Goal: Task Accomplishment & Management: Manage account settings

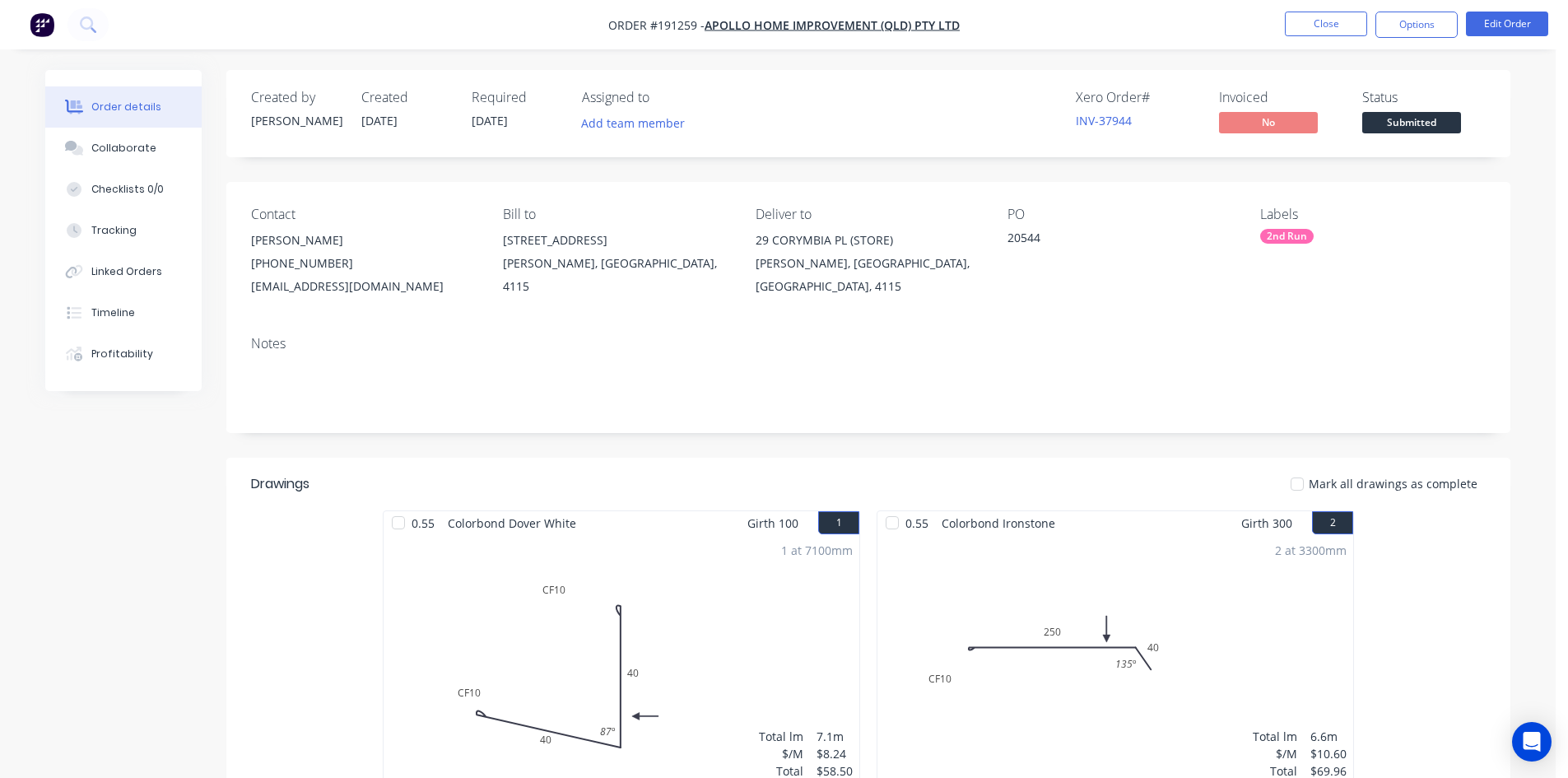
click at [1338, 30] on button "Close" at bounding box center [1326, 24] width 82 height 24
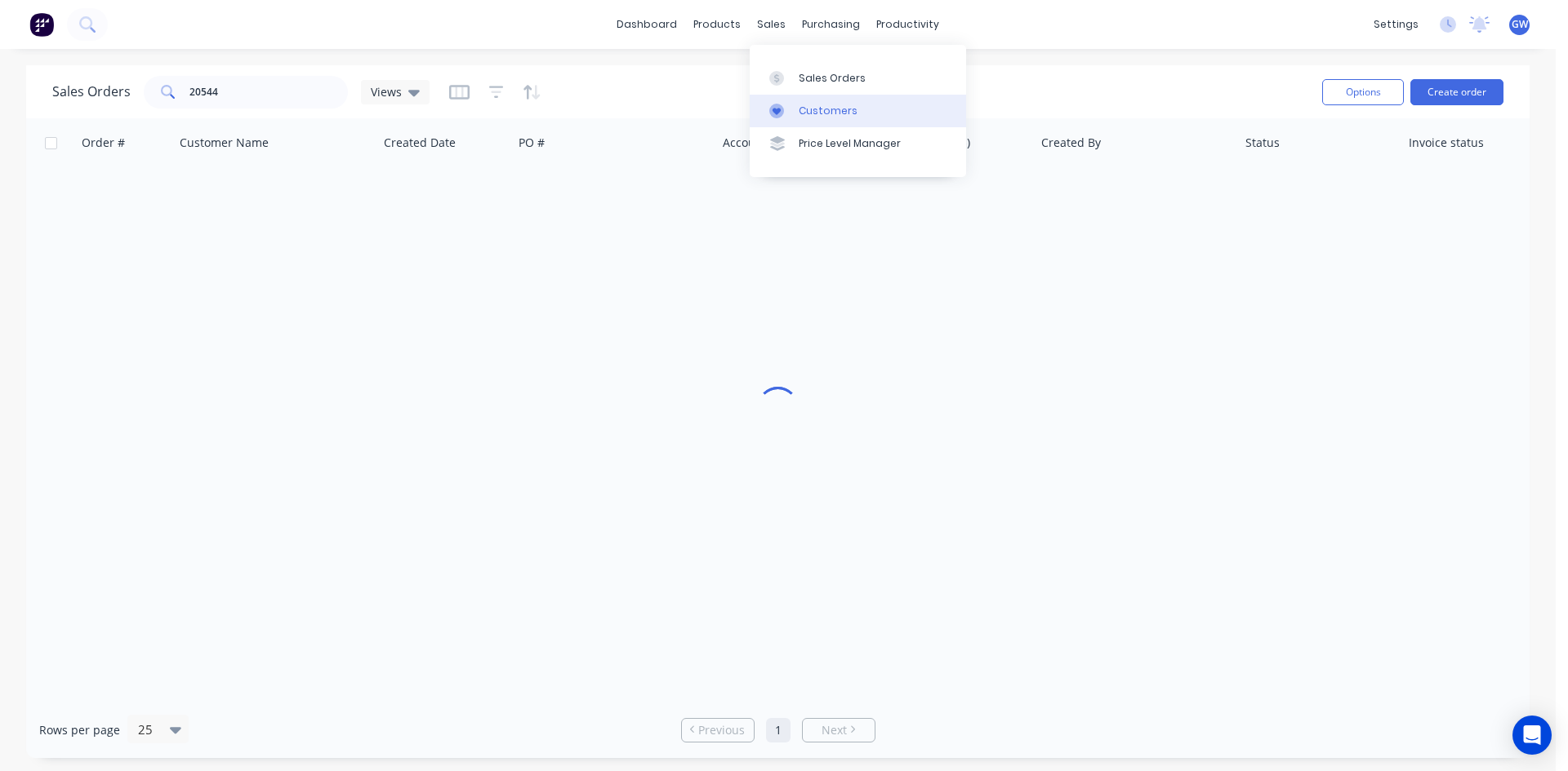
click at [813, 118] on div "Customers" at bounding box center [828, 111] width 59 height 15
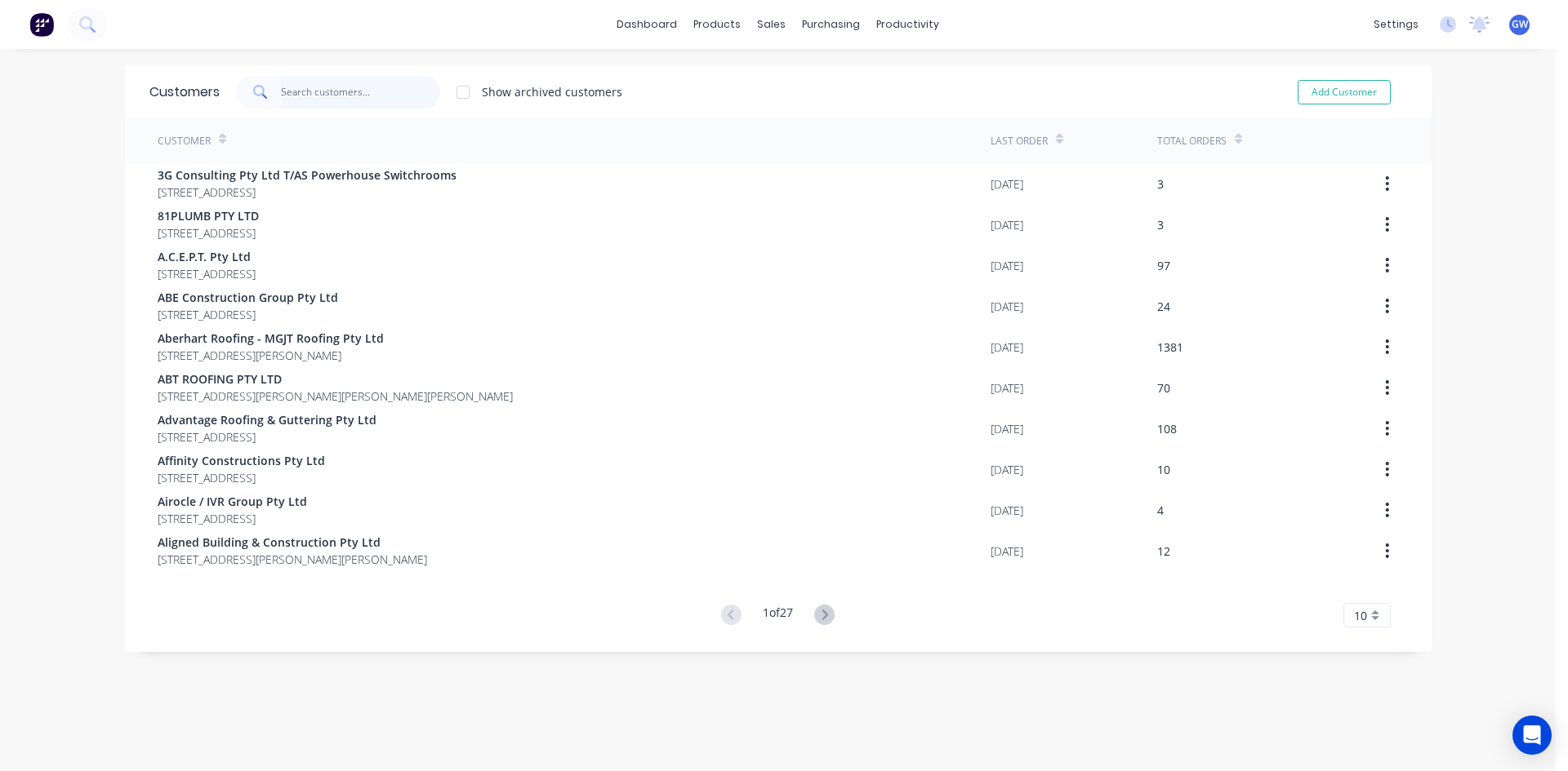
click at [313, 92] on input "text" at bounding box center [360, 92] width 159 height 33
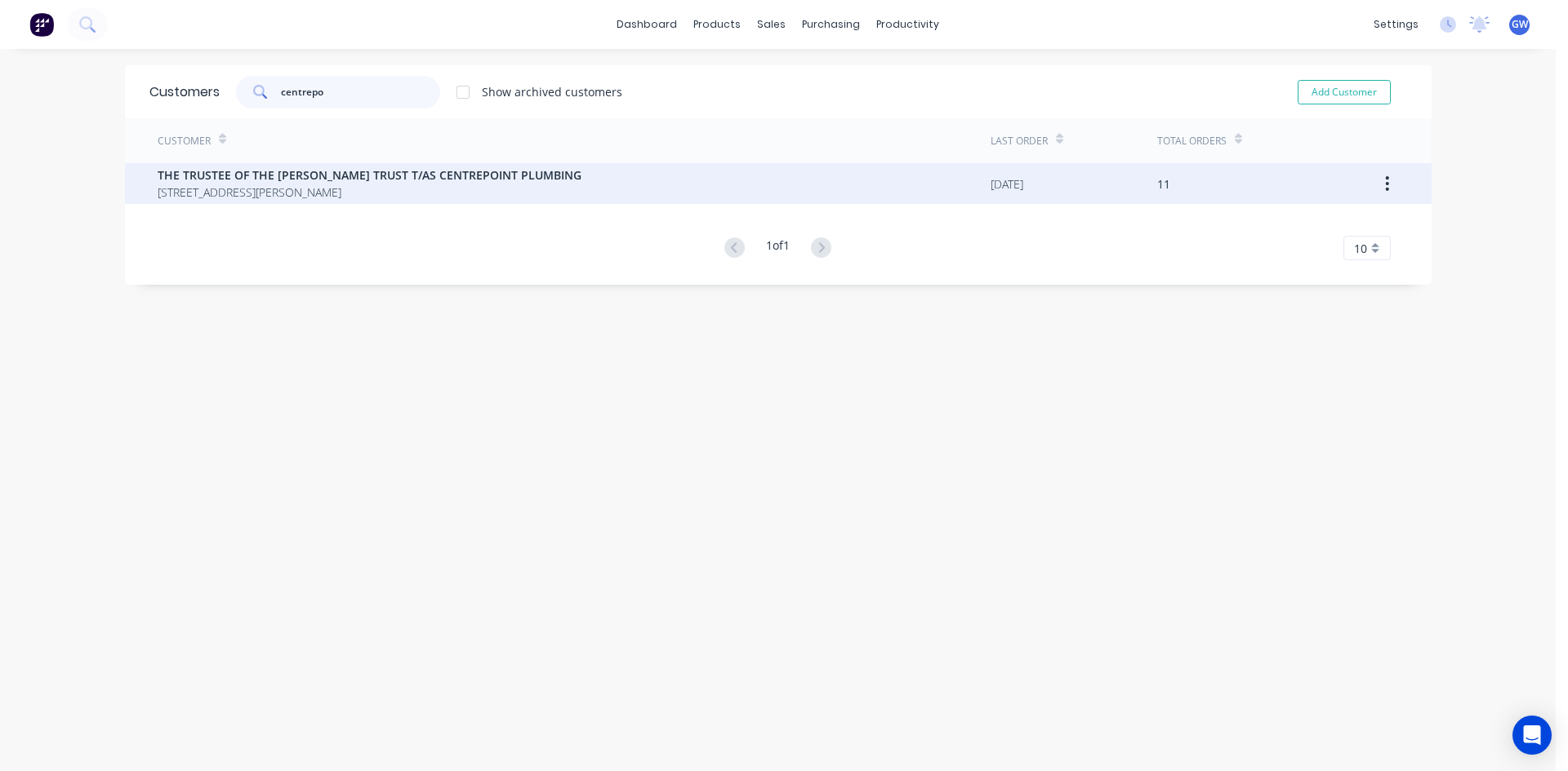
type input "centrepo"
click at [421, 193] on span "[STREET_ADDRESS][PERSON_NAME]" at bounding box center [369, 192] width 424 height 18
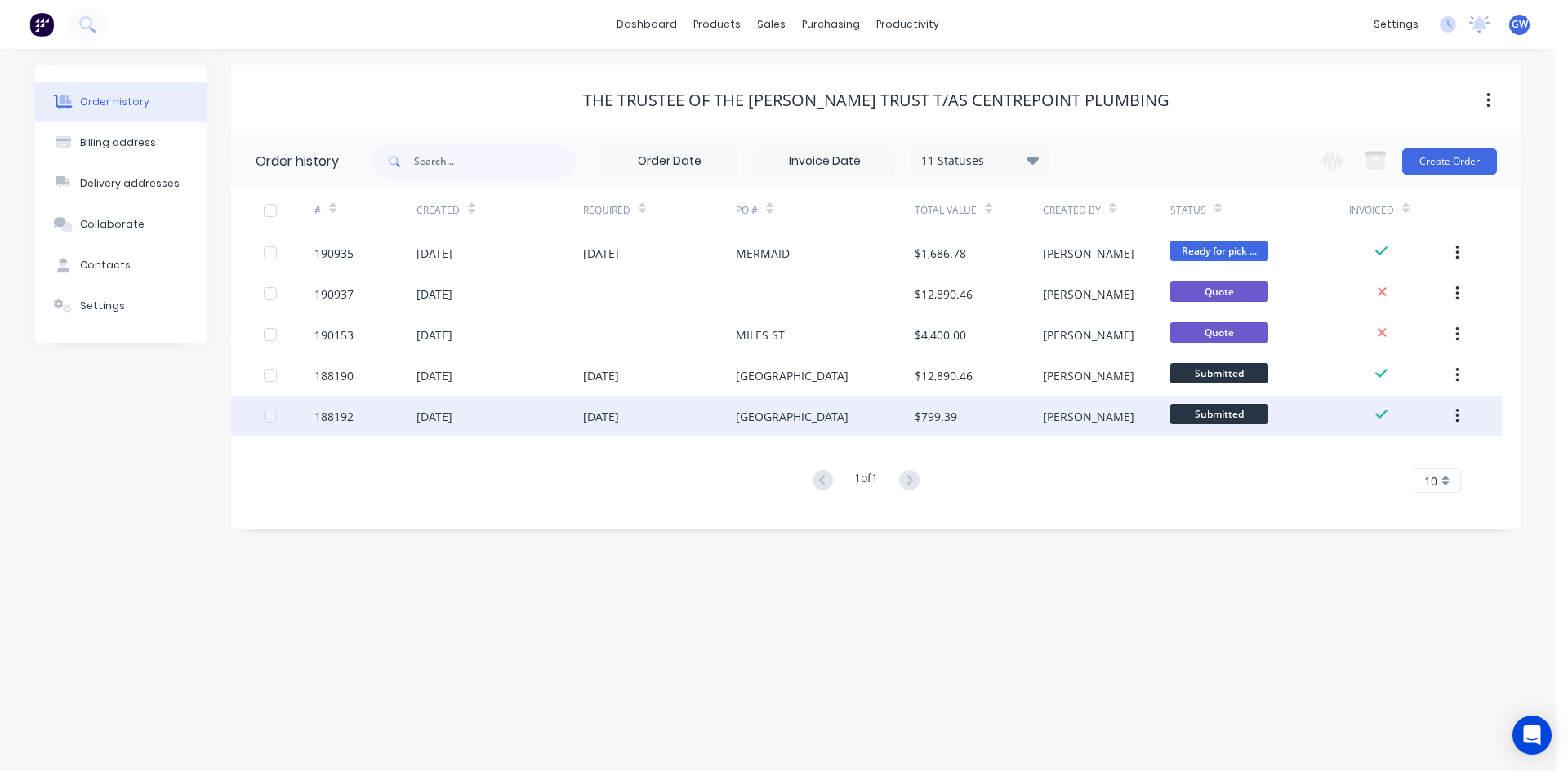
click at [983, 428] on div "$799.39" at bounding box center [978, 416] width 128 height 41
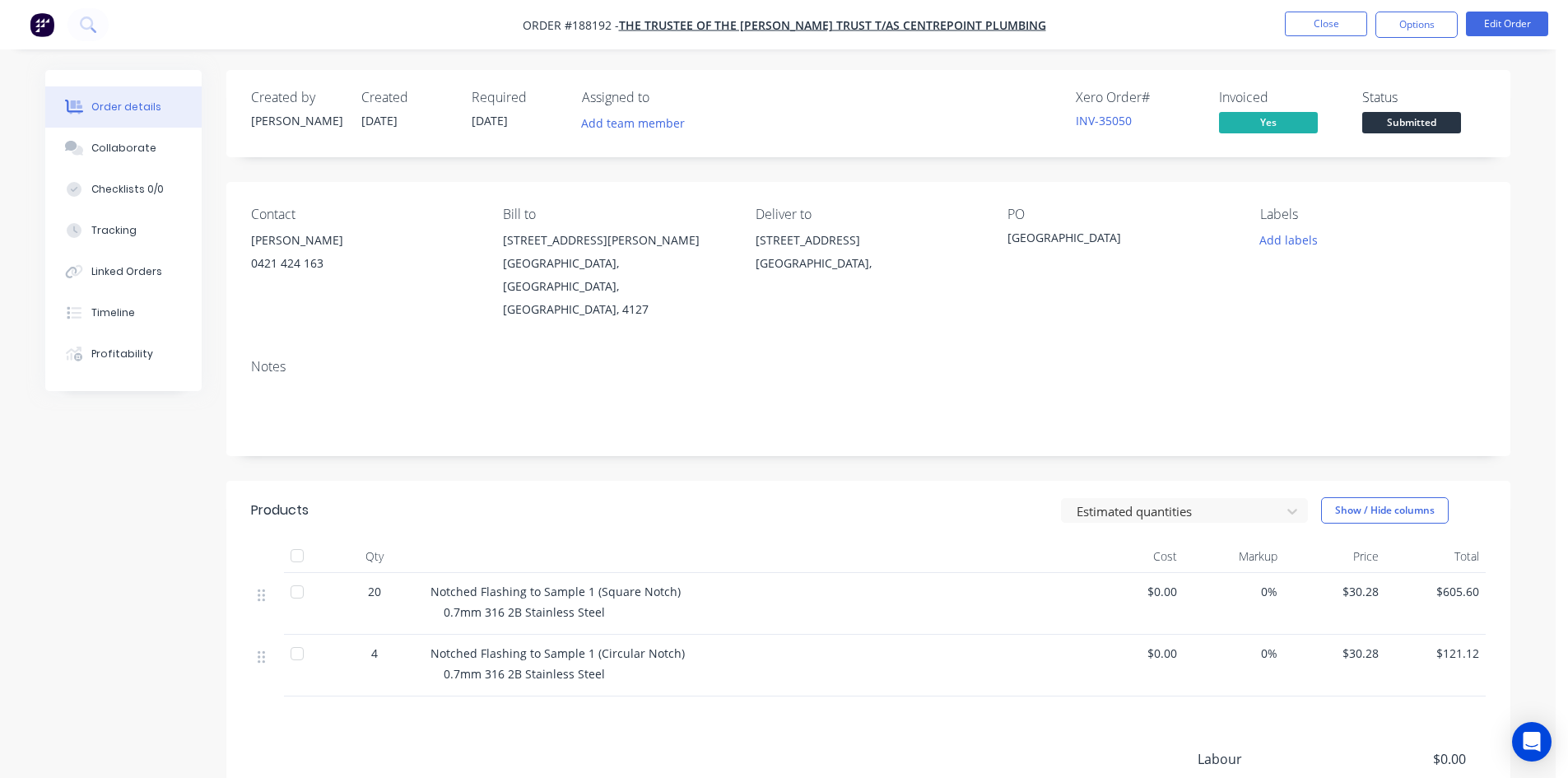
click at [1401, 40] on nav "Order #188192 - THE TRUSTEE OF THE [PERSON_NAME] TRUST T/AS CENTREPOINT PLUMBIN…" at bounding box center [784, 24] width 1568 height 50
click at [1407, 34] on button "Options" at bounding box center [1417, 24] width 82 height 26
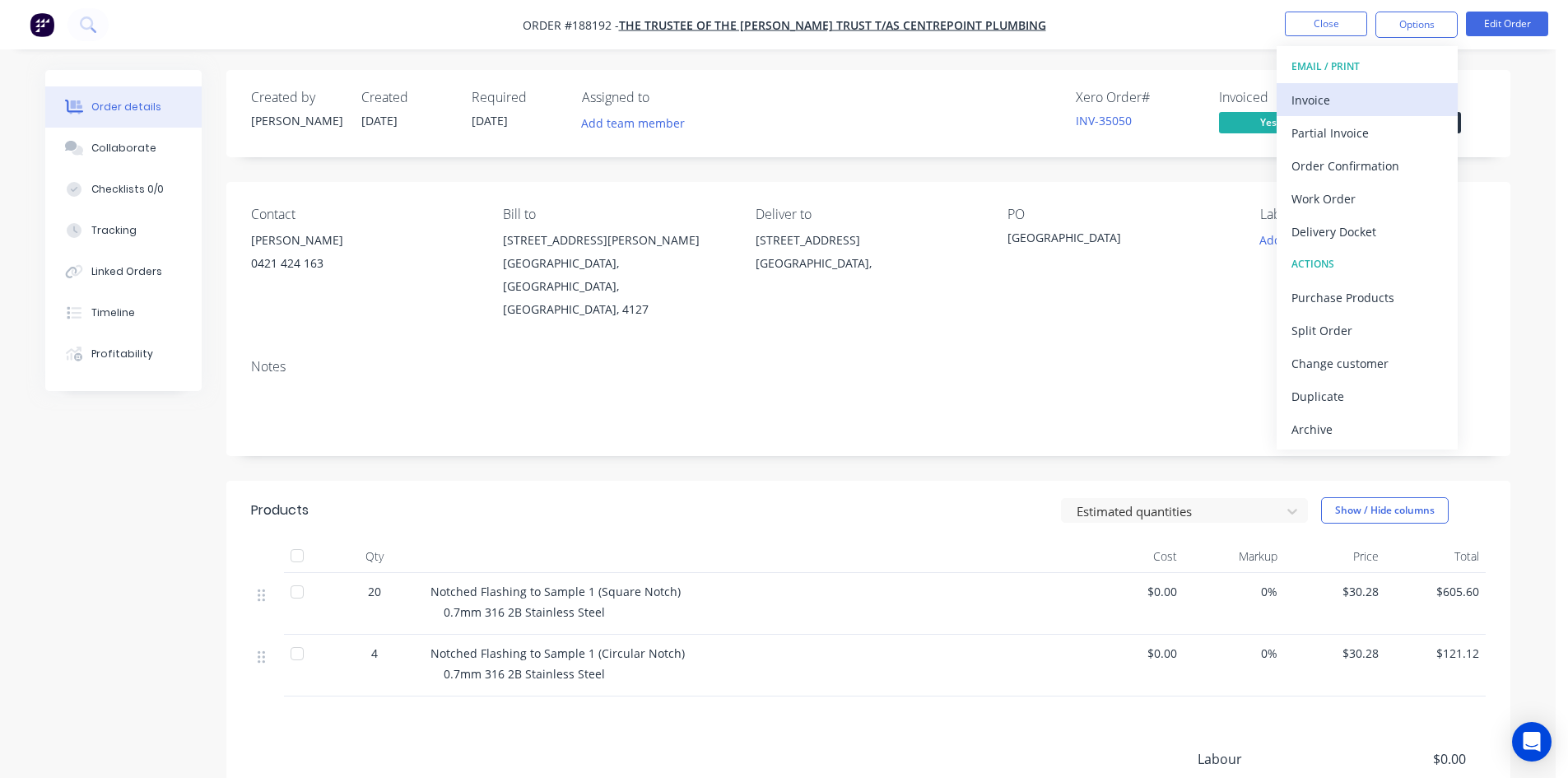
click at [1359, 92] on div "Invoice" at bounding box center [1367, 100] width 151 height 24
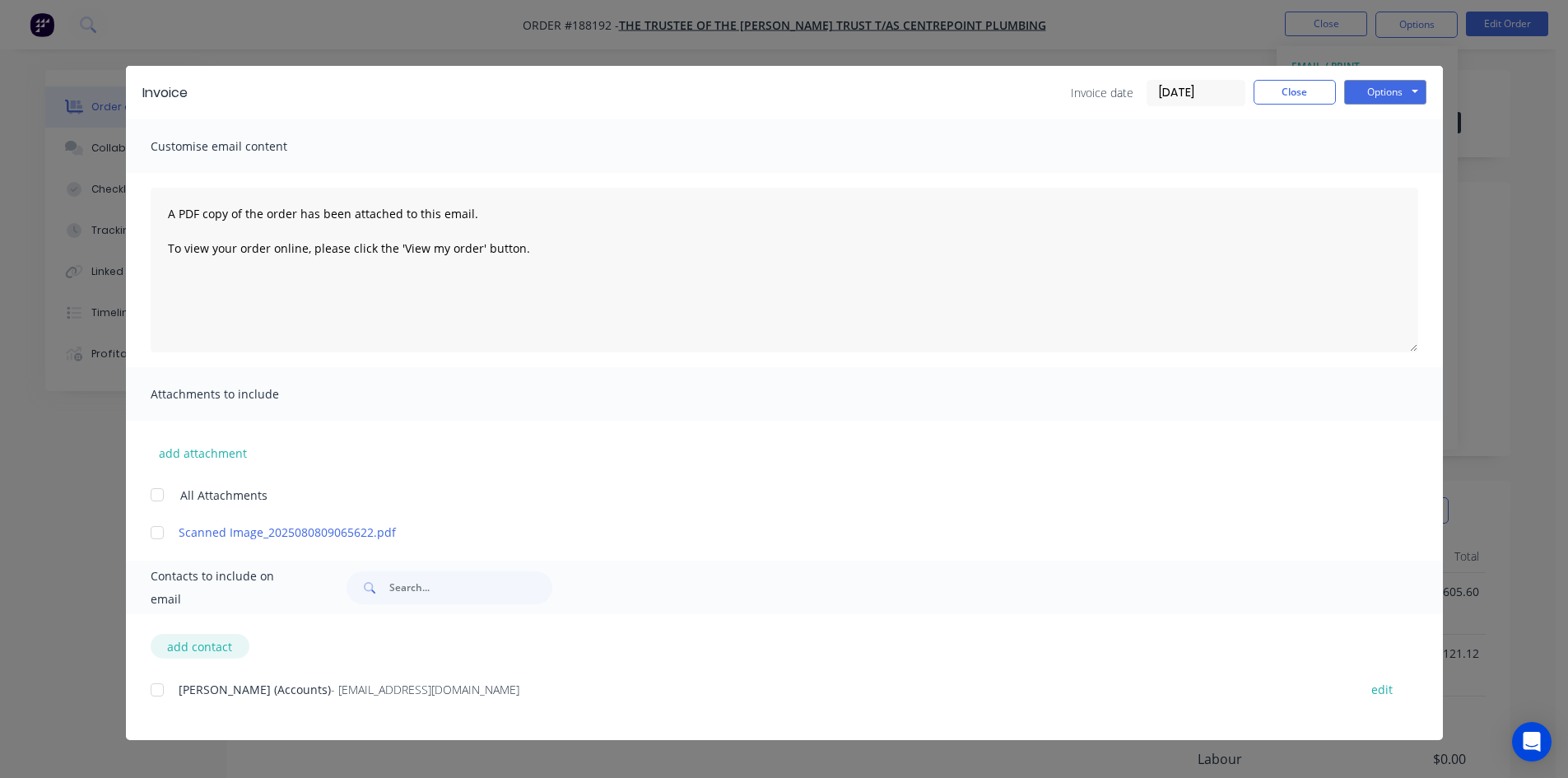
click at [213, 646] on button "add contact" at bounding box center [200, 646] width 99 height 24
select select "AU"
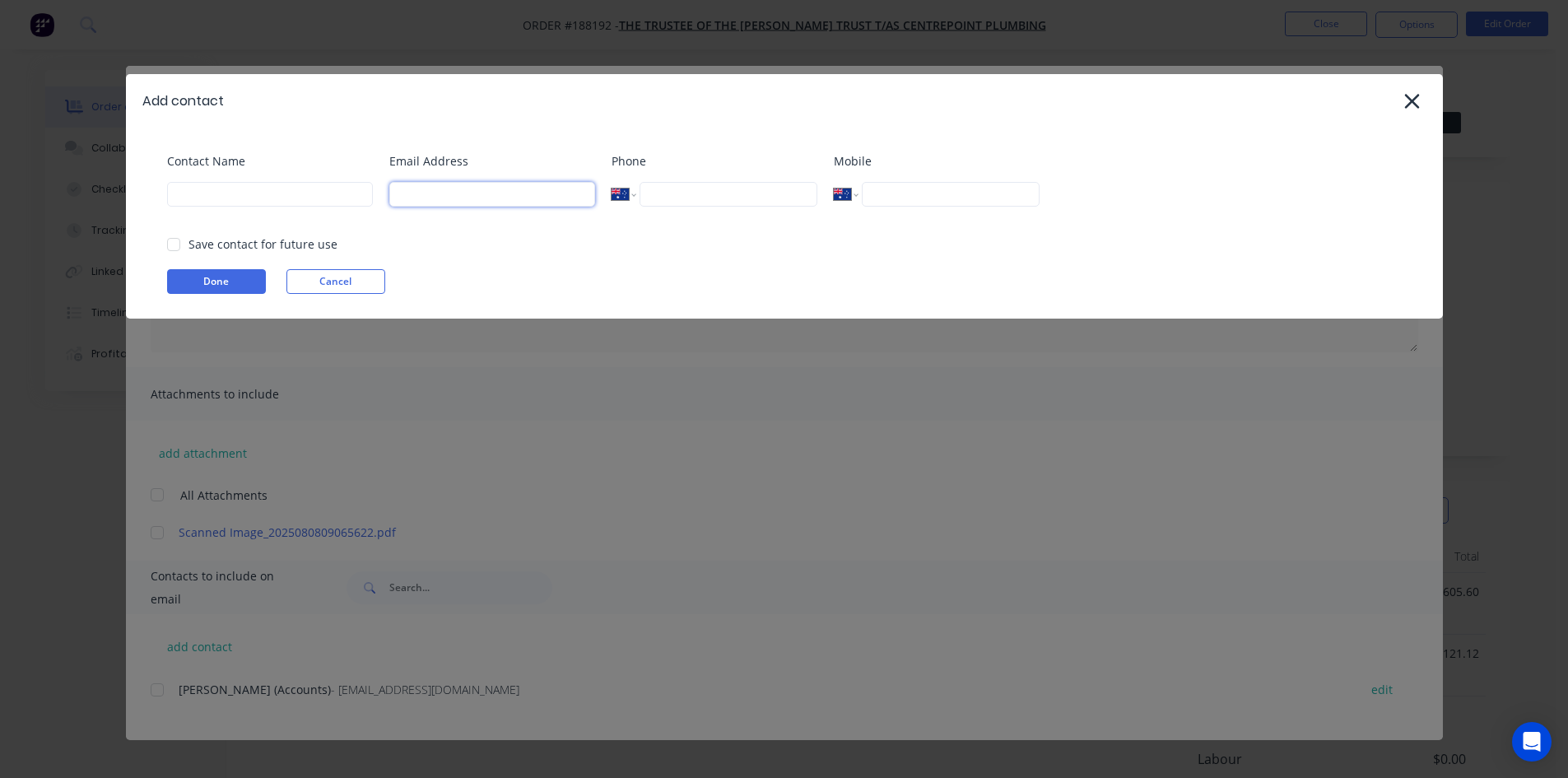
click at [488, 195] on input at bounding box center [492, 193] width 206 height 24
paste input "[EMAIL_ADDRESS][DOMAIN_NAME]"
type input "[EMAIL_ADDRESS][DOMAIN_NAME]"
click at [298, 196] on input at bounding box center [270, 193] width 206 height 24
type input "Account 2"
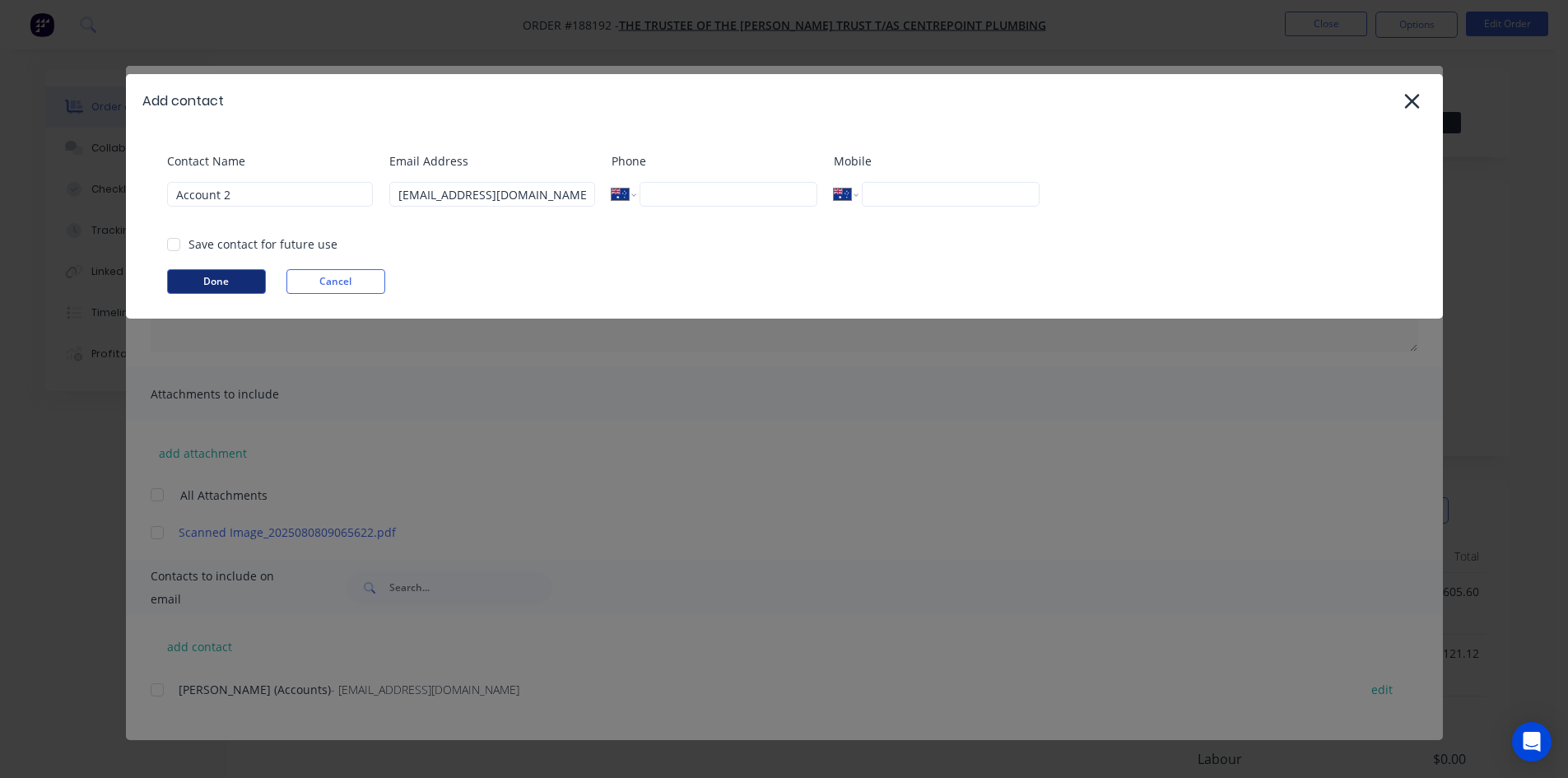
click at [188, 278] on button "Done" at bounding box center [217, 281] width 99 height 24
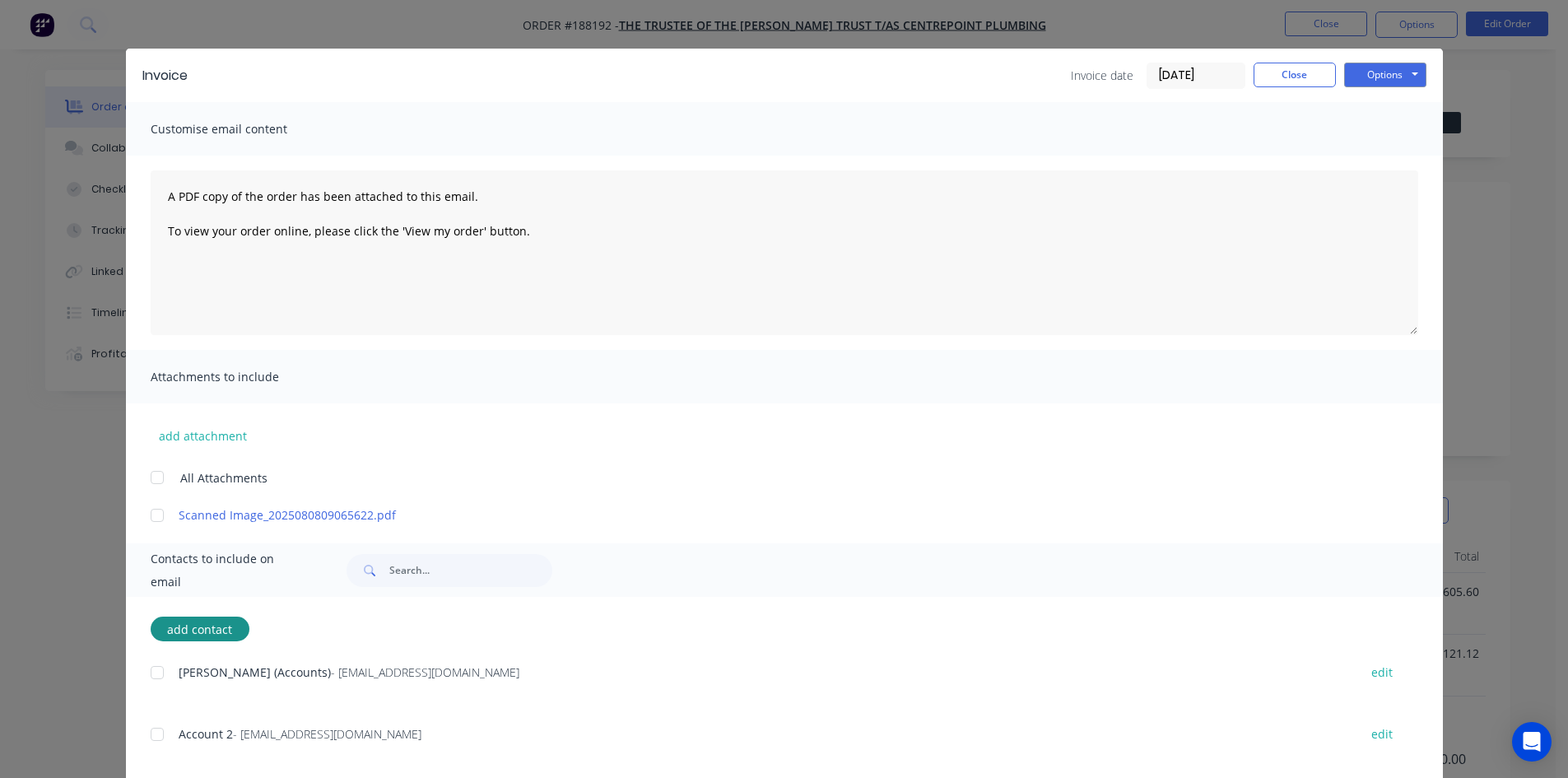
scroll to position [47, 0]
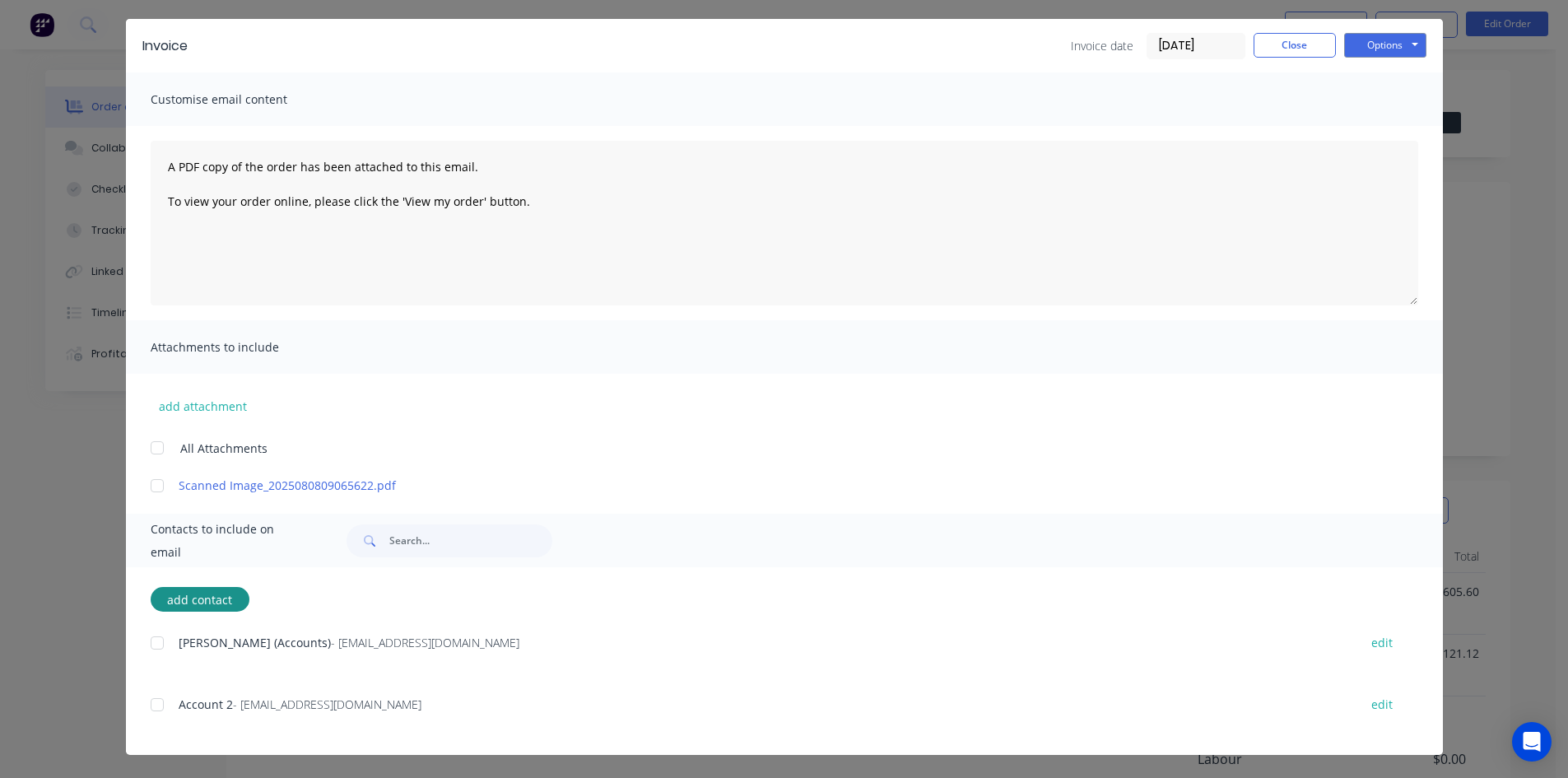
click at [152, 700] on div at bounding box center [156, 705] width 33 height 33
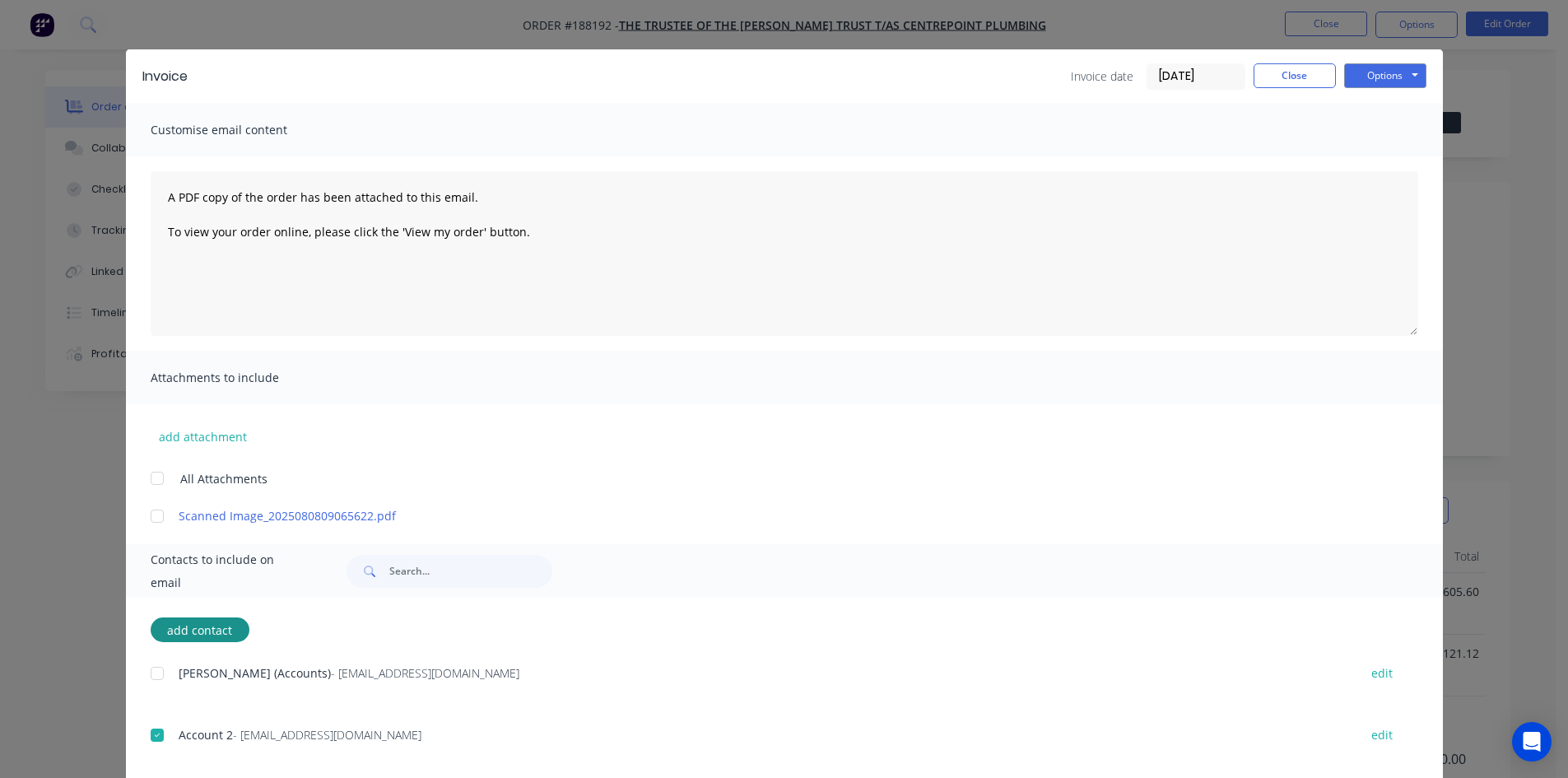
scroll to position [0, 0]
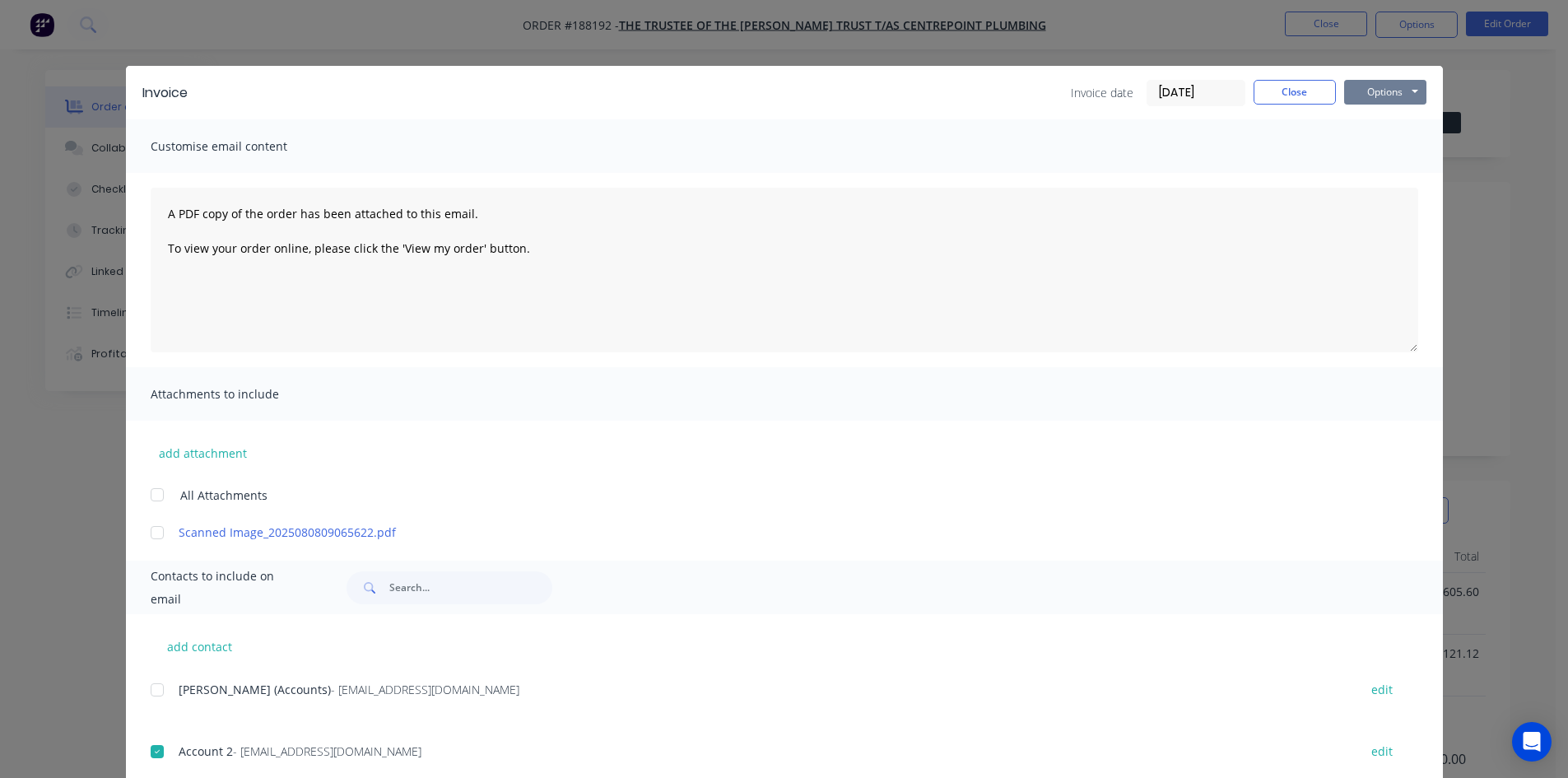
click at [1375, 93] on button "Options" at bounding box center [1386, 92] width 82 height 24
click at [1396, 175] on button "Email" at bounding box center [1396, 176] width 105 height 27
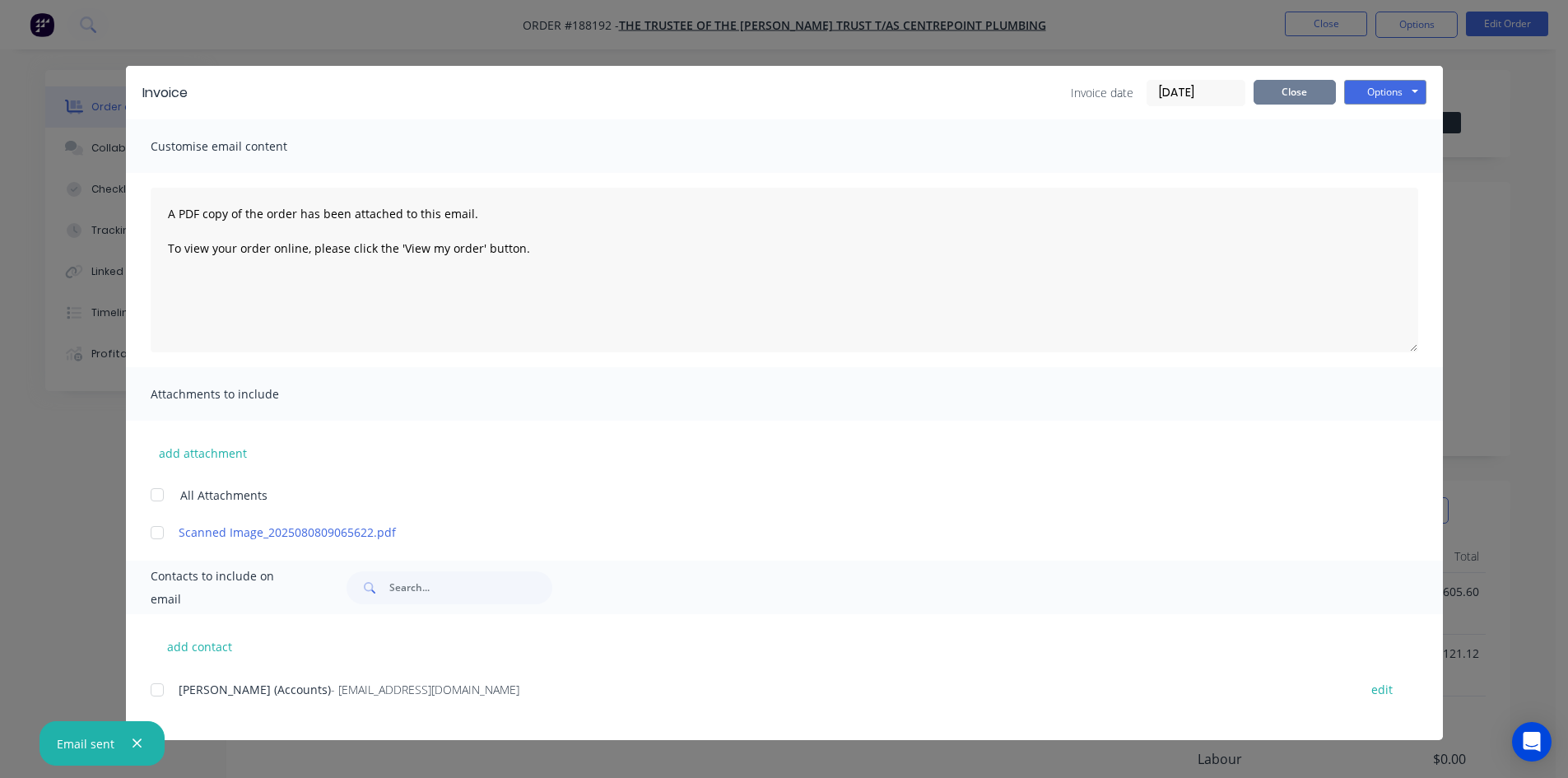
click at [1291, 98] on button "Close" at bounding box center [1295, 92] width 82 height 24
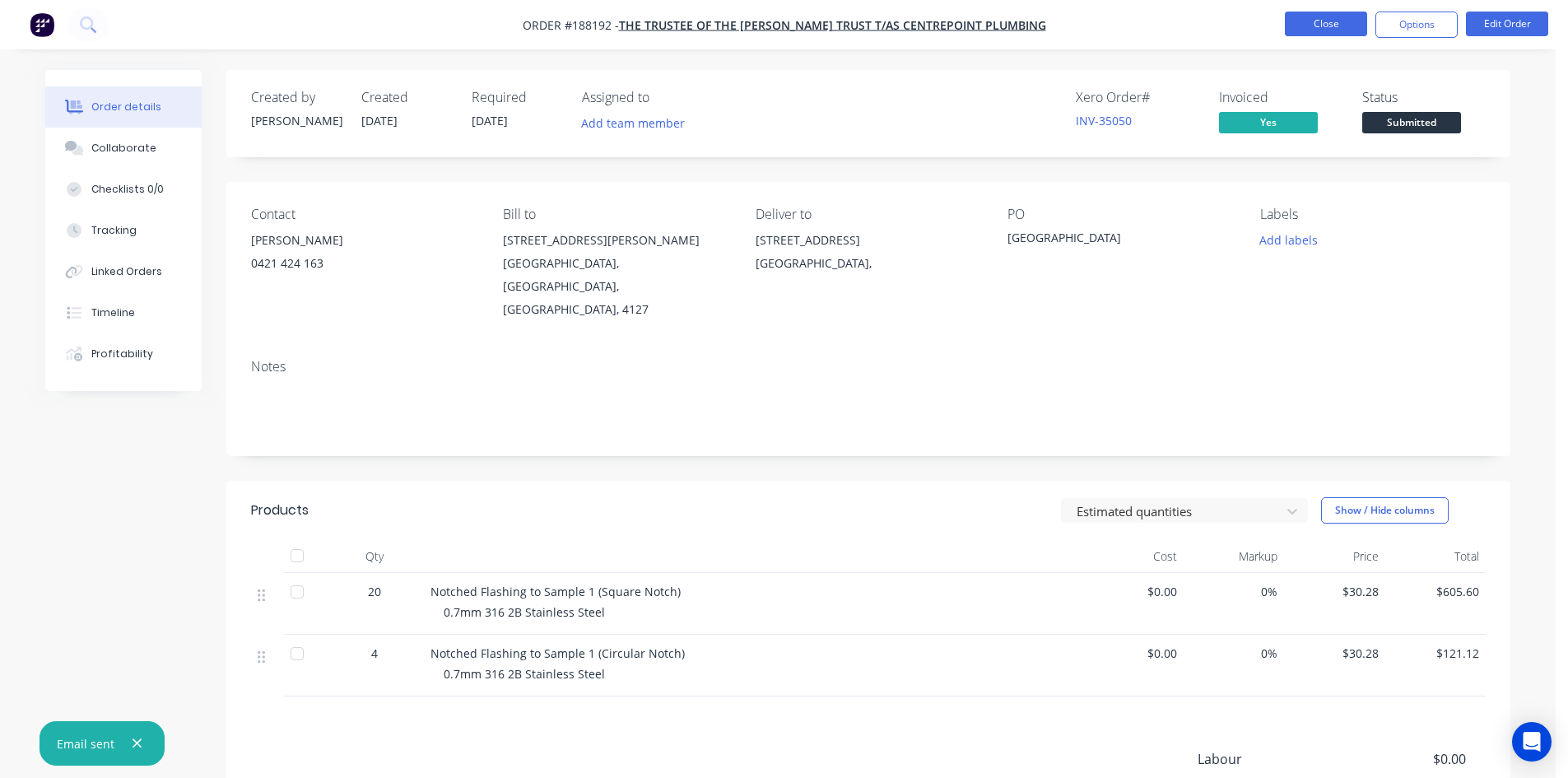
click at [1310, 20] on button "Close" at bounding box center [1326, 24] width 82 height 24
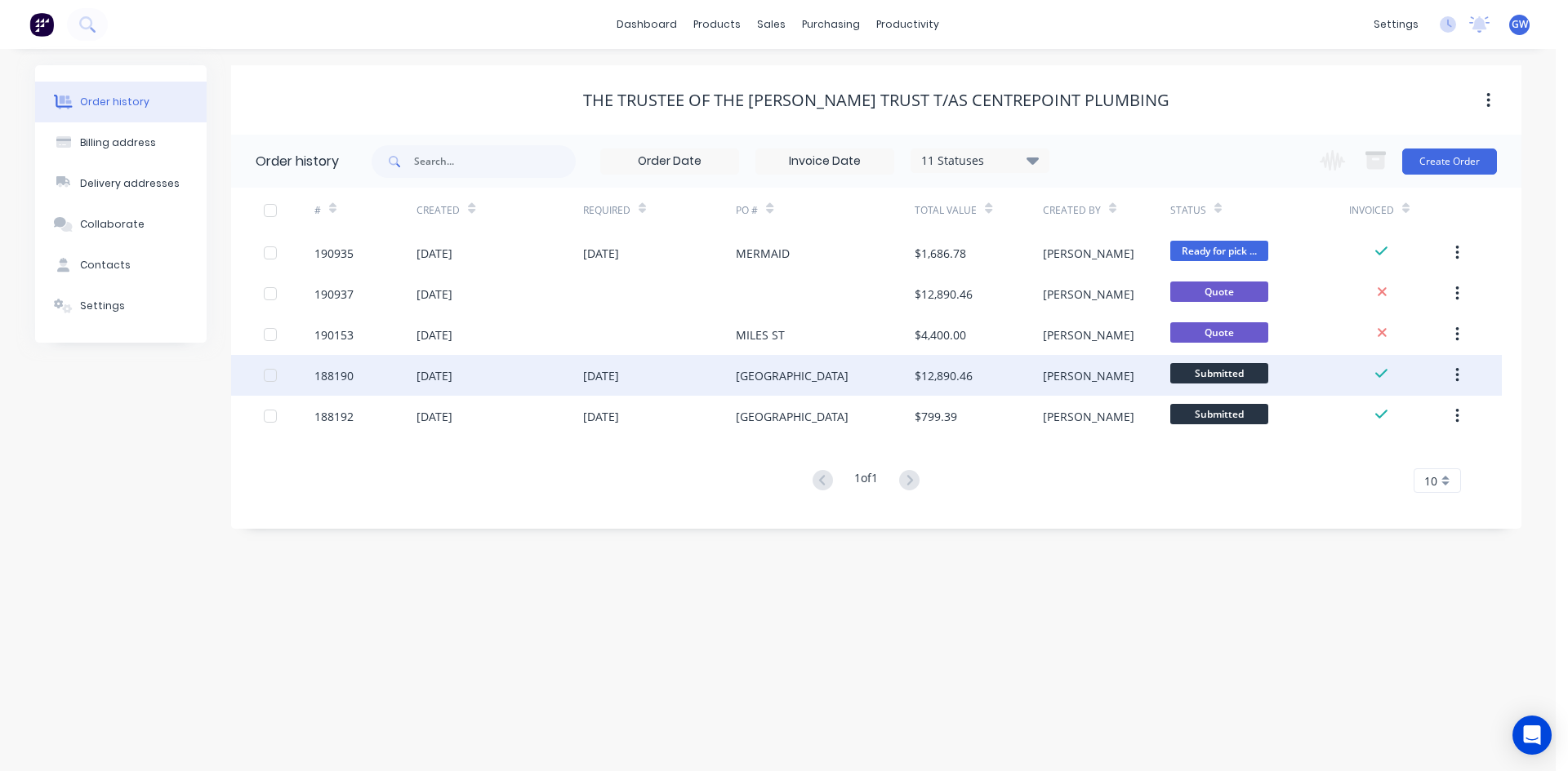
click at [811, 369] on div "[GEOGRAPHIC_DATA]" at bounding box center [792, 376] width 113 height 18
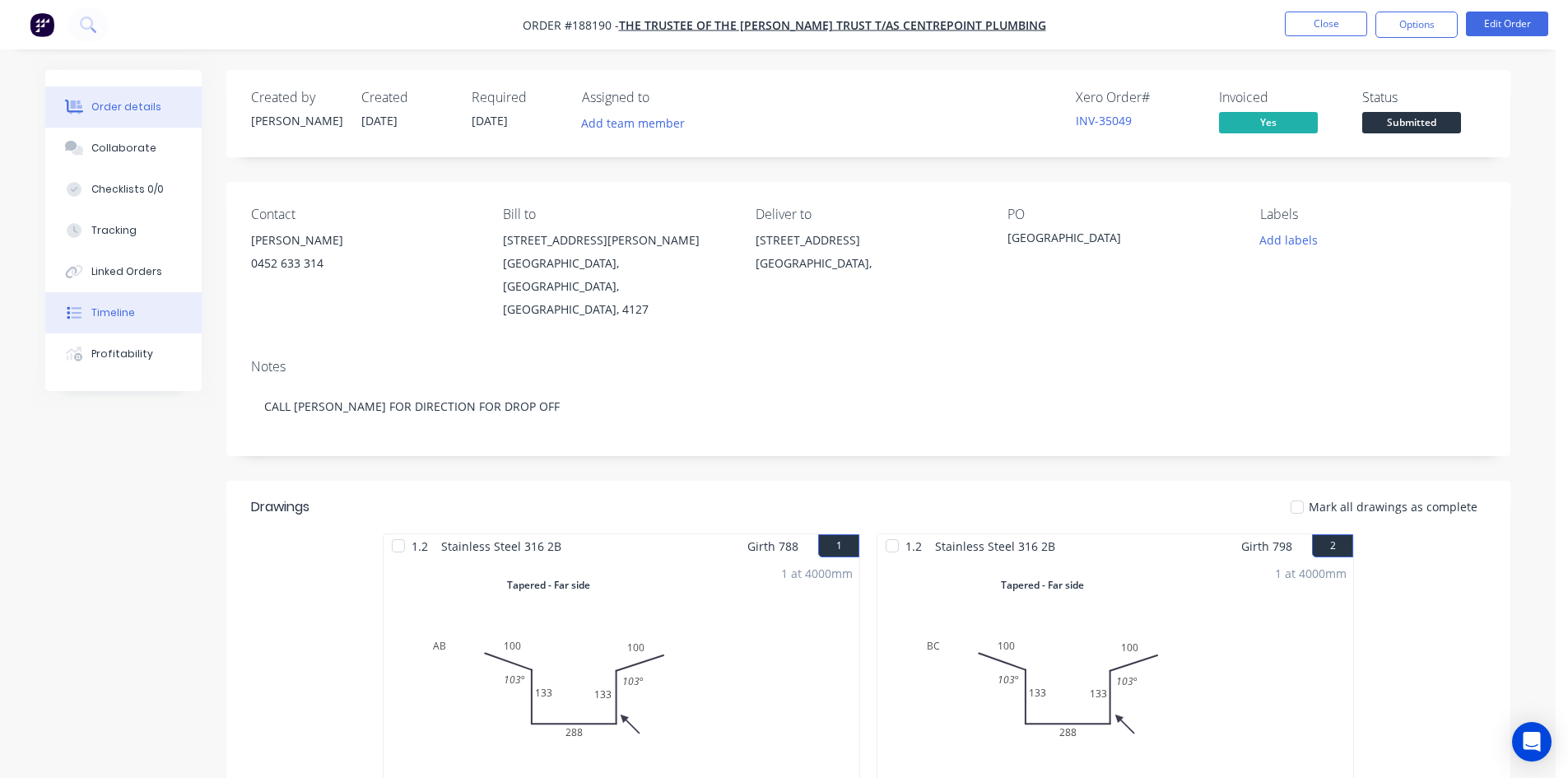
click at [137, 316] on button "Timeline" at bounding box center [124, 313] width 156 height 41
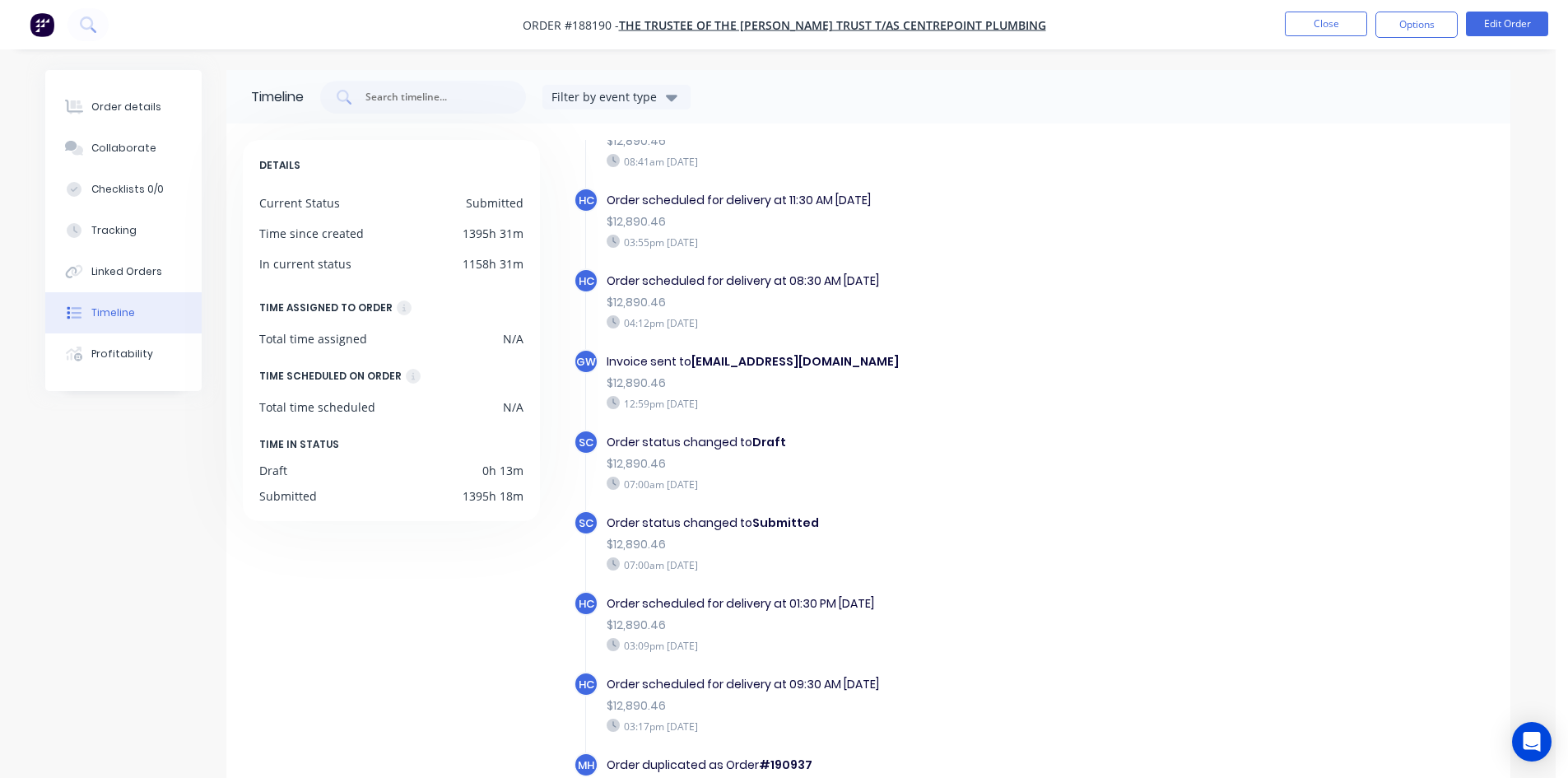
scroll to position [126, 0]
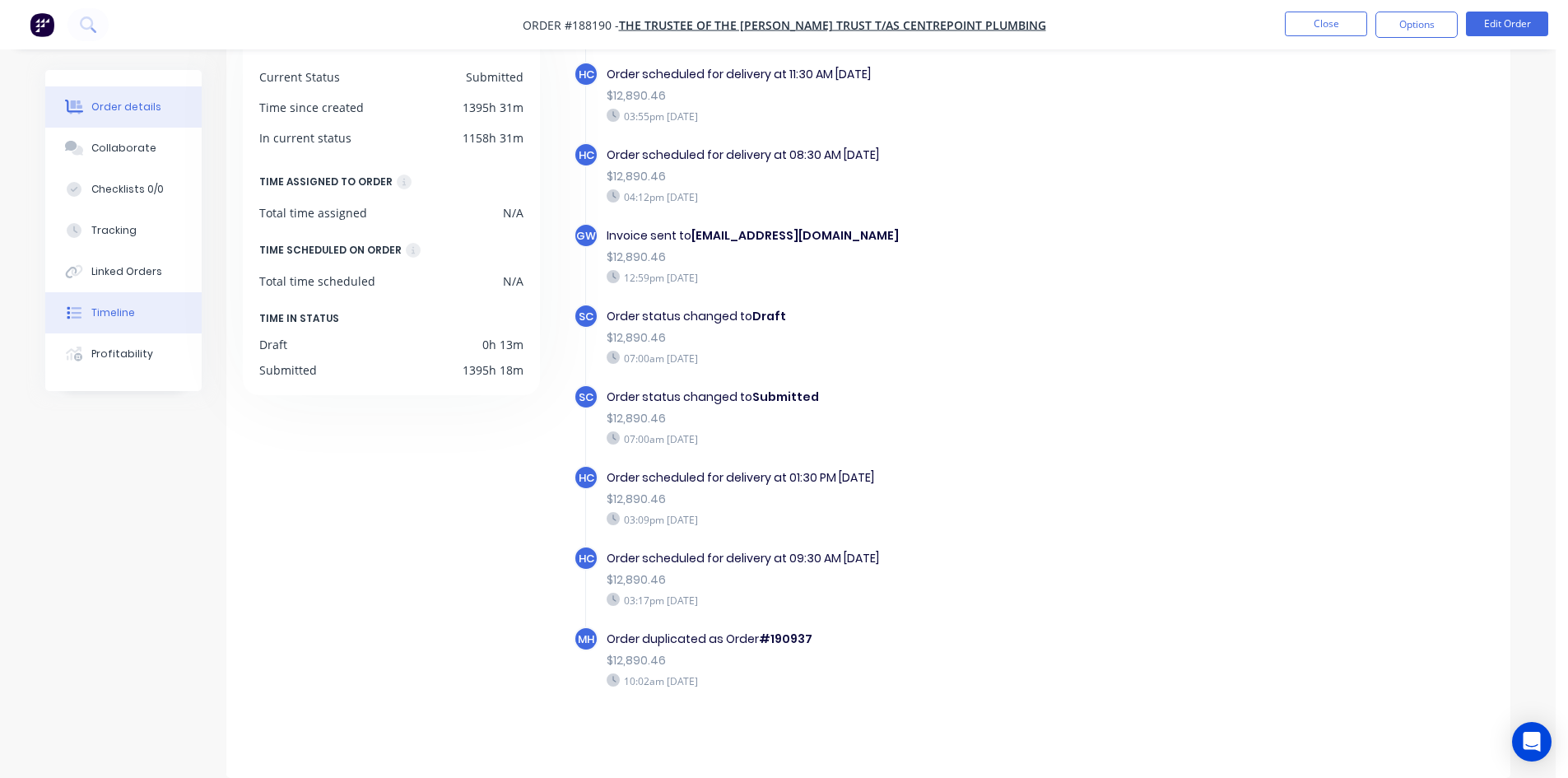
click at [124, 114] on button "Order details" at bounding box center [124, 107] width 156 height 41
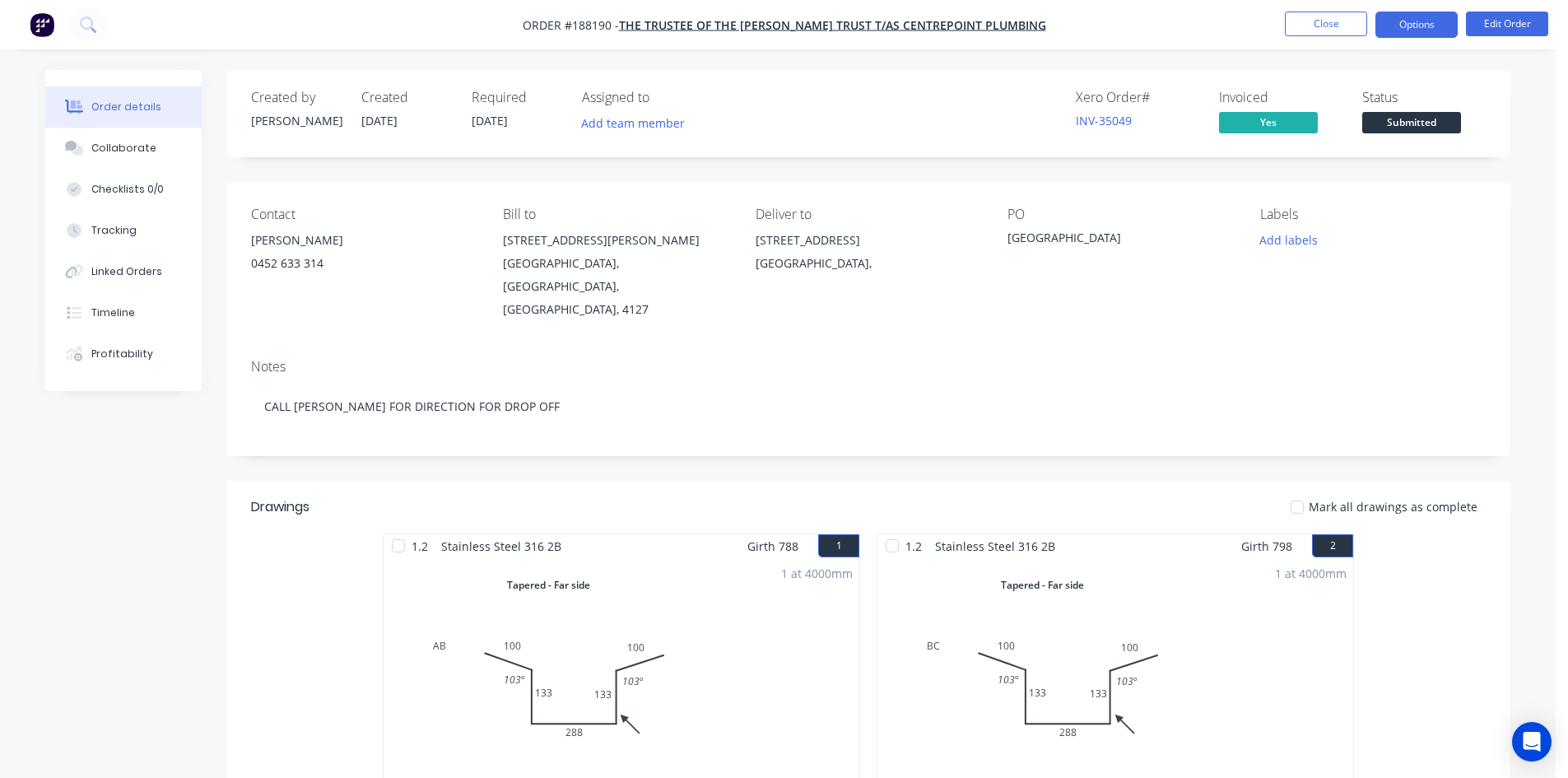
click at [1429, 24] on button "Options" at bounding box center [1417, 24] width 82 height 26
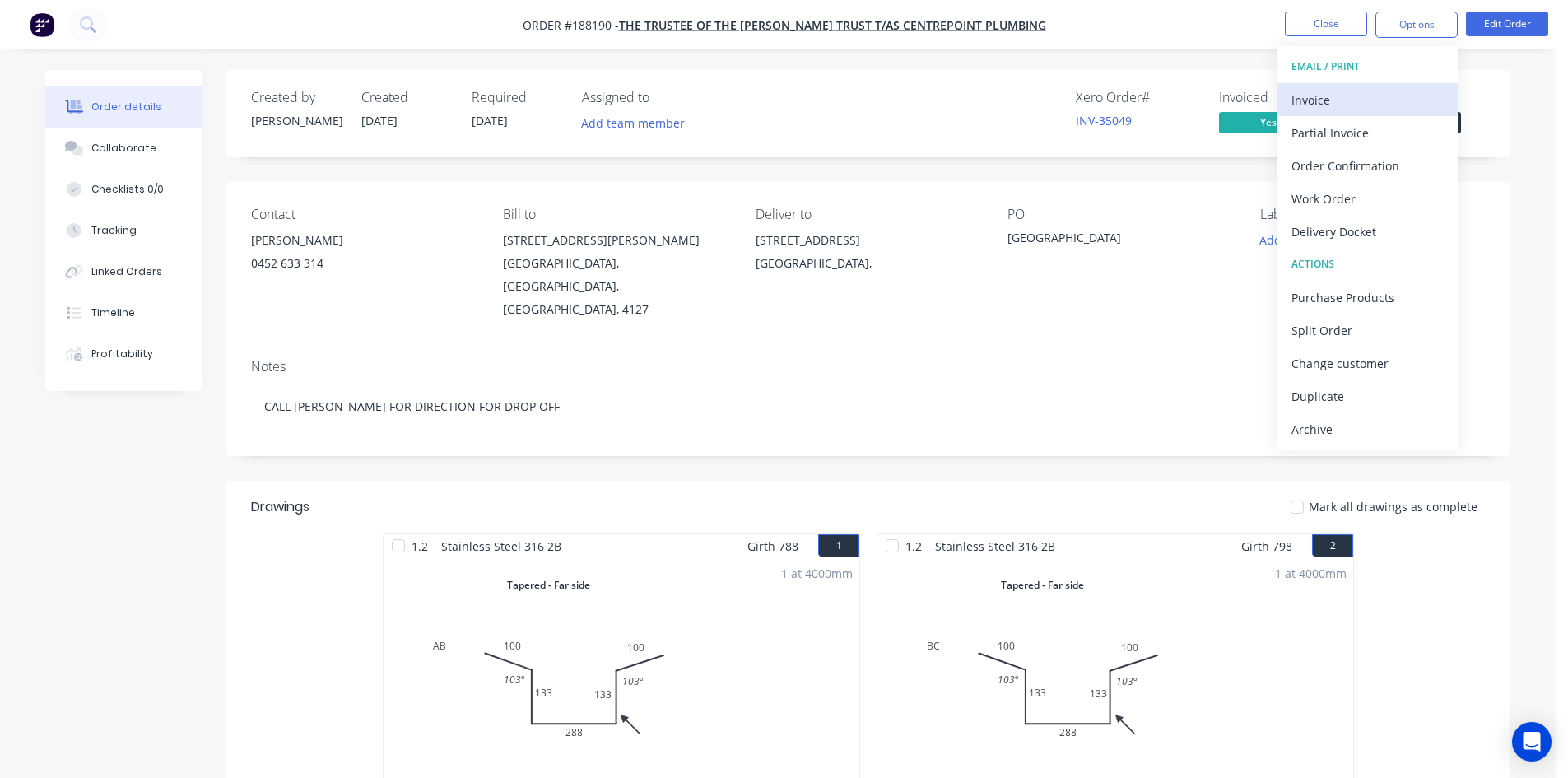
click at [1370, 109] on div "Invoice" at bounding box center [1367, 100] width 151 height 24
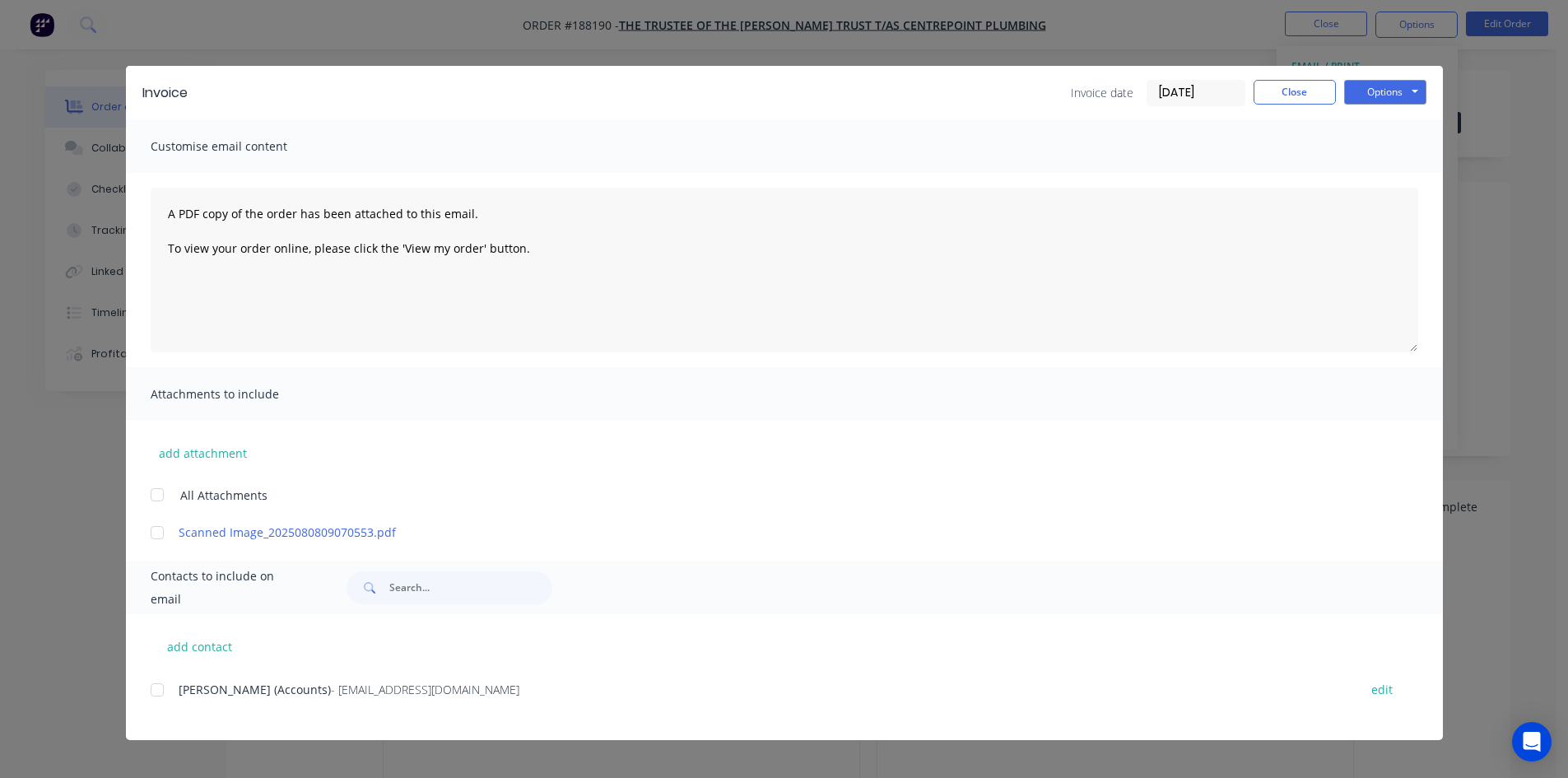
click at [175, 693] on div "[PERSON_NAME] (Accounts) - [EMAIL_ADDRESS][DOMAIN_NAME] edit" at bounding box center [796, 690] width 1292 height 22
click at [161, 685] on div at bounding box center [156, 690] width 33 height 33
click at [182, 653] on button "add contact" at bounding box center [200, 646] width 99 height 24
select select "AU"
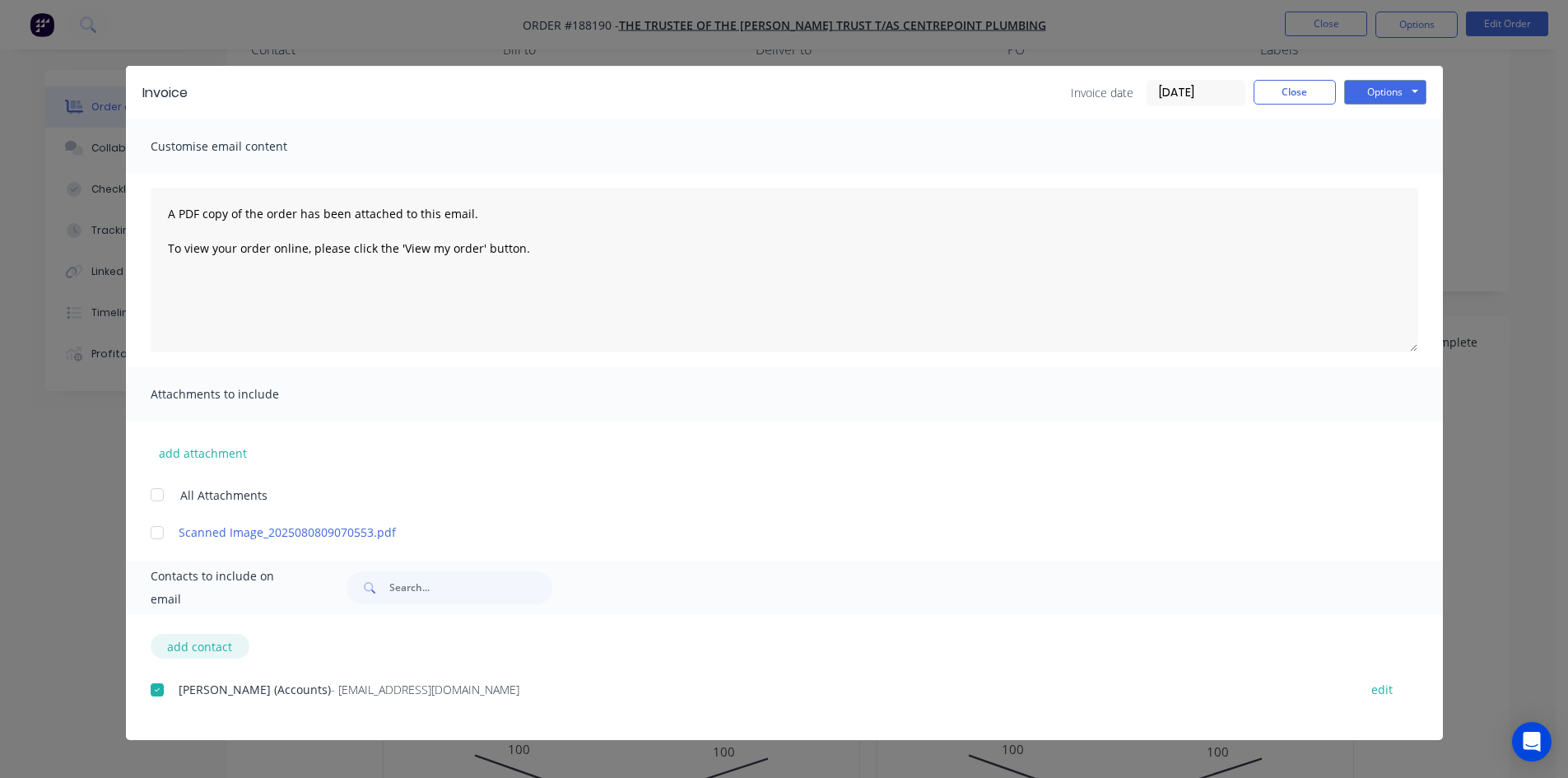
select select "AU"
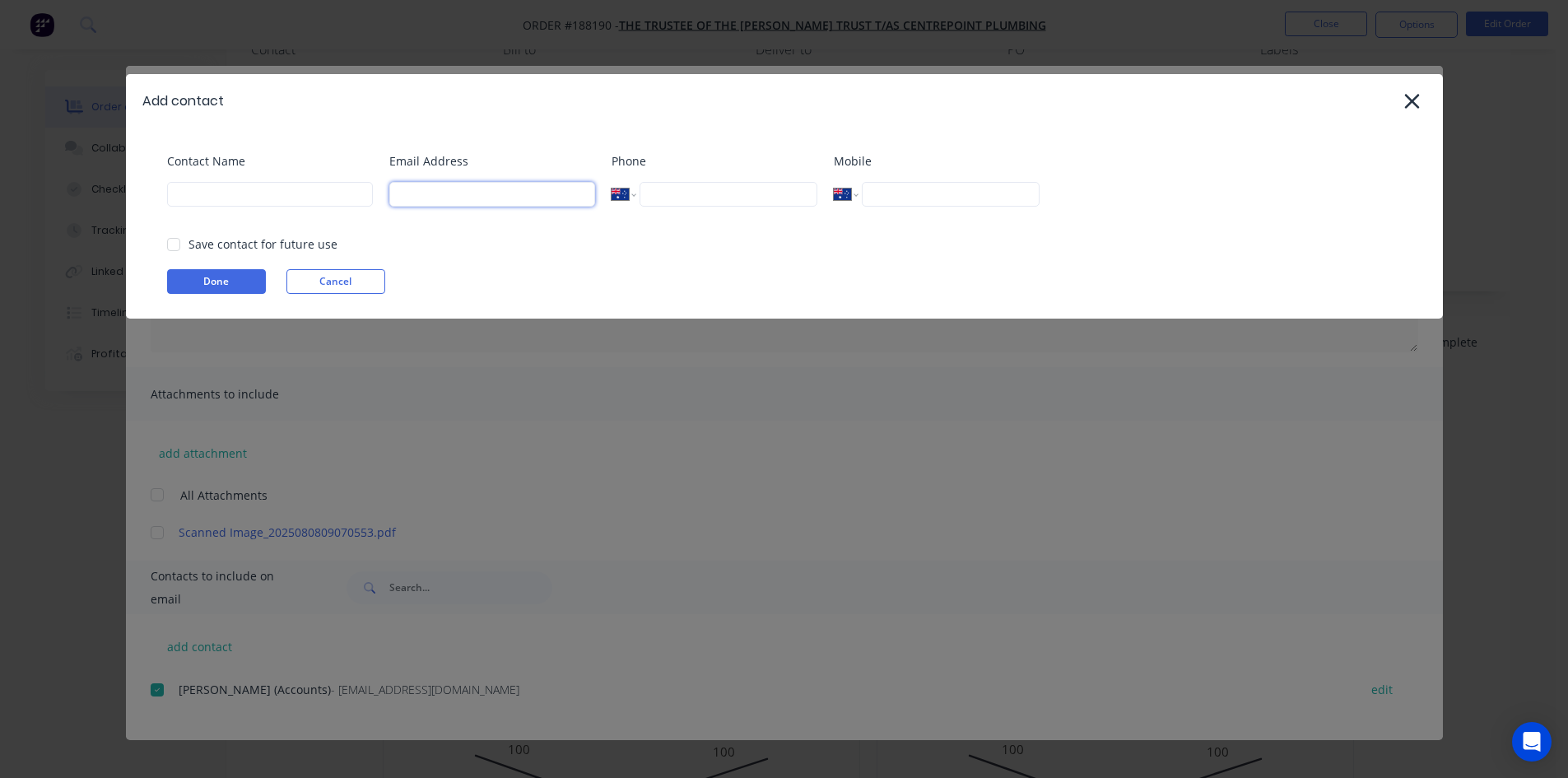
click at [539, 201] on input at bounding box center [492, 193] width 206 height 24
paste input "[EMAIL_ADDRESS][DOMAIN_NAME]"
type input "[EMAIL_ADDRESS][DOMAIN_NAME]"
click at [314, 192] on input at bounding box center [270, 193] width 206 height 24
click at [182, 241] on div at bounding box center [173, 244] width 33 height 33
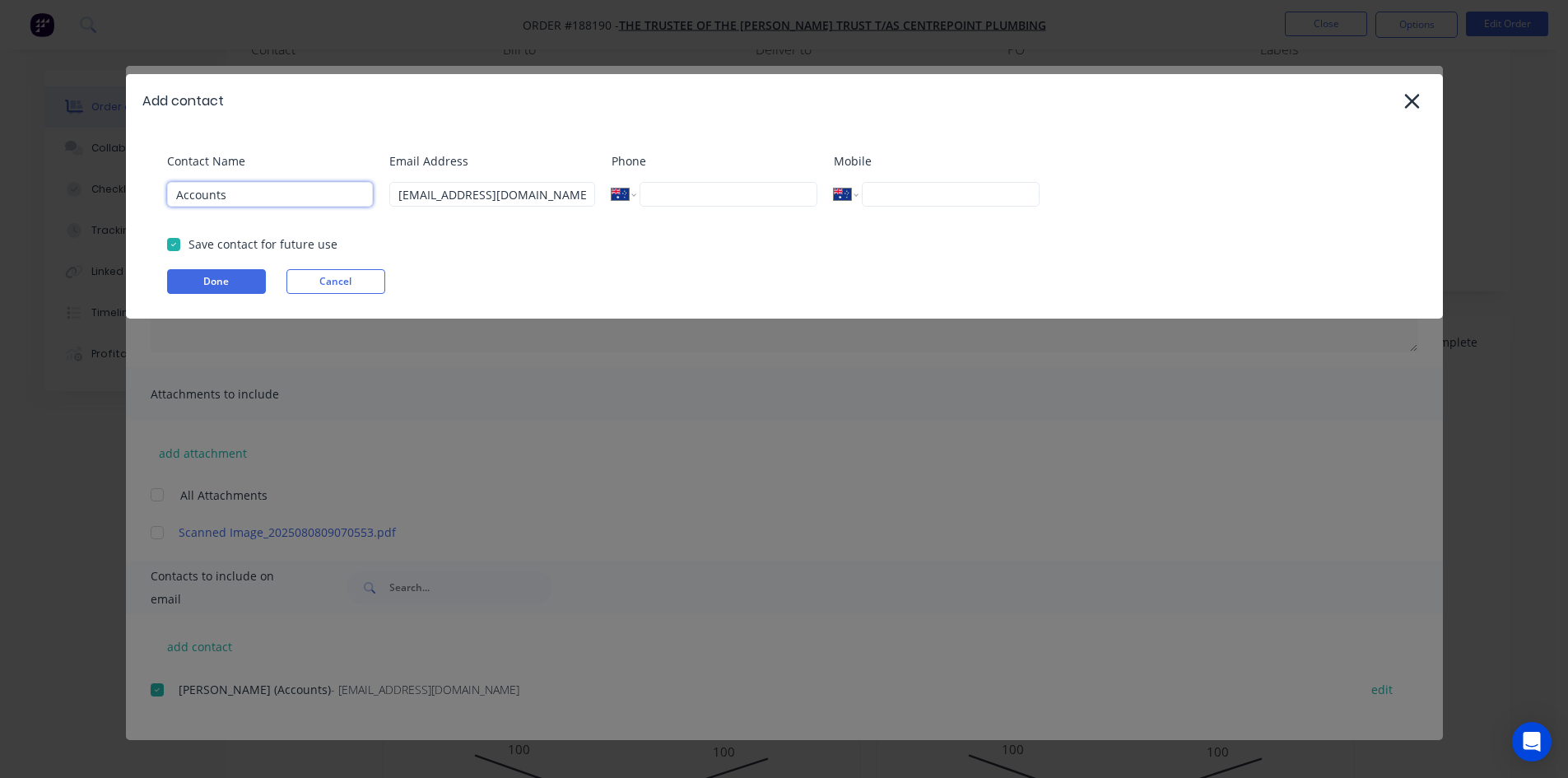
click at [313, 188] on input "Accounts" at bounding box center [270, 193] width 206 height 24
type input "Accounts 2"
click at [206, 265] on div "Contact Name Accounts 2 Email Address [EMAIL_ADDRESS][DOMAIN_NAME] Phone Intern…" at bounding box center [784, 223] width 1317 height 191
click at [200, 278] on button "Done" at bounding box center [217, 281] width 99 height 24
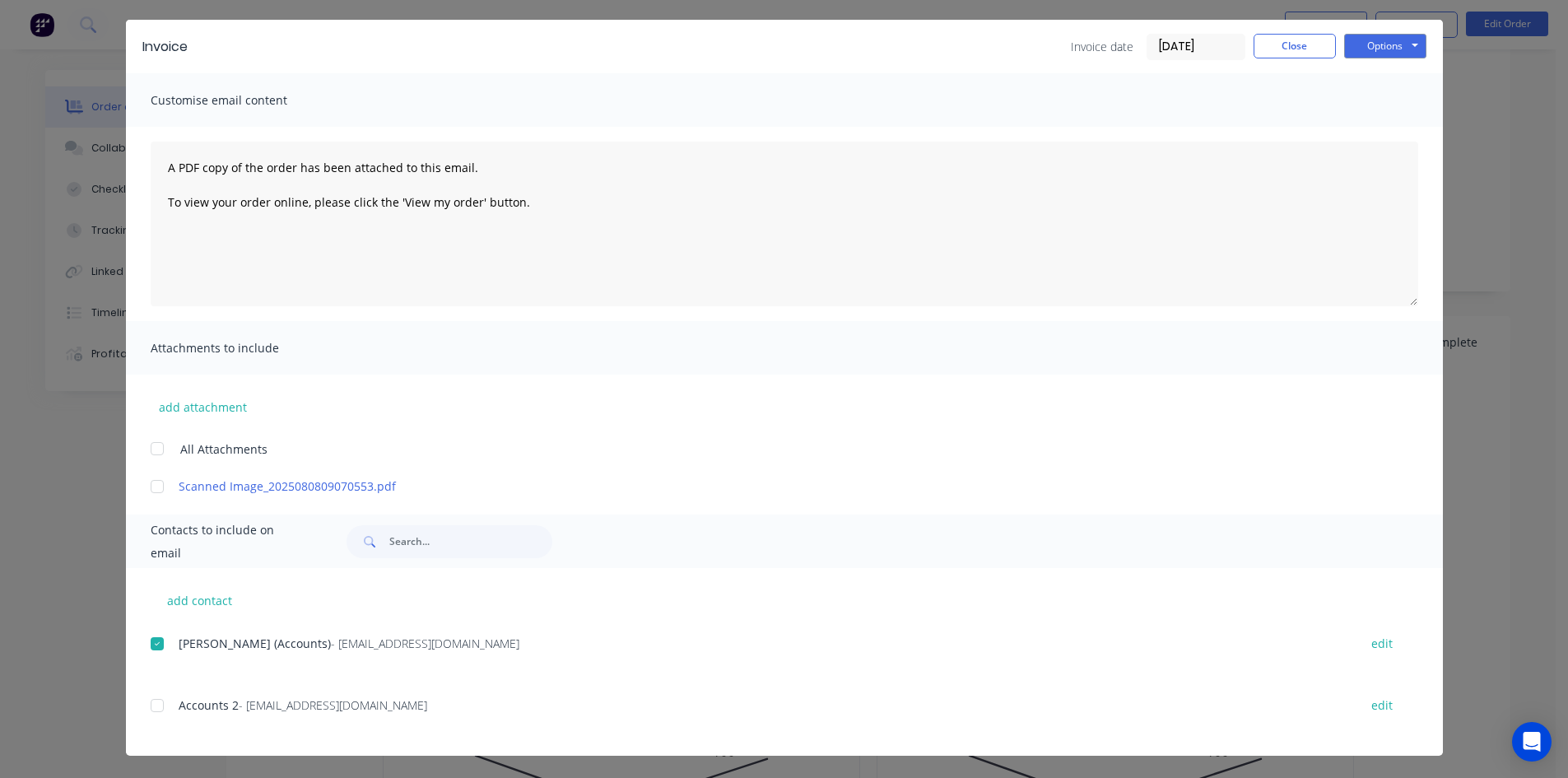
scroll to position [47, 0]
click at [156, 706] on div at bounding box center [156, 705] width 33 height 33
click at [156, 638] on div at bounding box center [156, 643] width 33 height 33
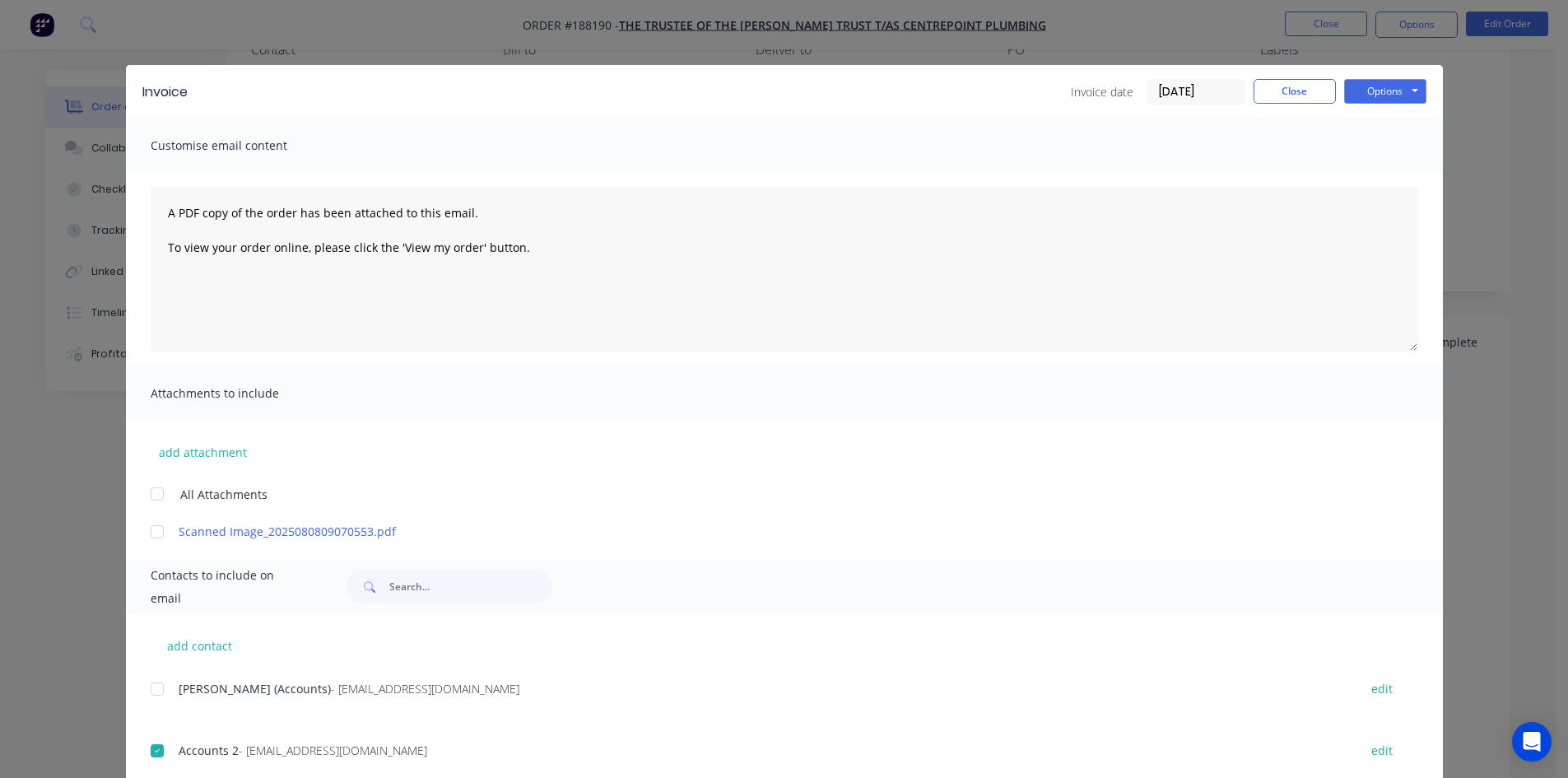
scroll to position [0, 0]
click at [1375, 103] on button "Options" at bounding box center [1386, 92] width 82 height 24
click at [1375, 174] on button "Email" at bounding box center [1396, 176] width 105 height 27
